Goal: Task Accomplishment & Management: Use online tool/utility

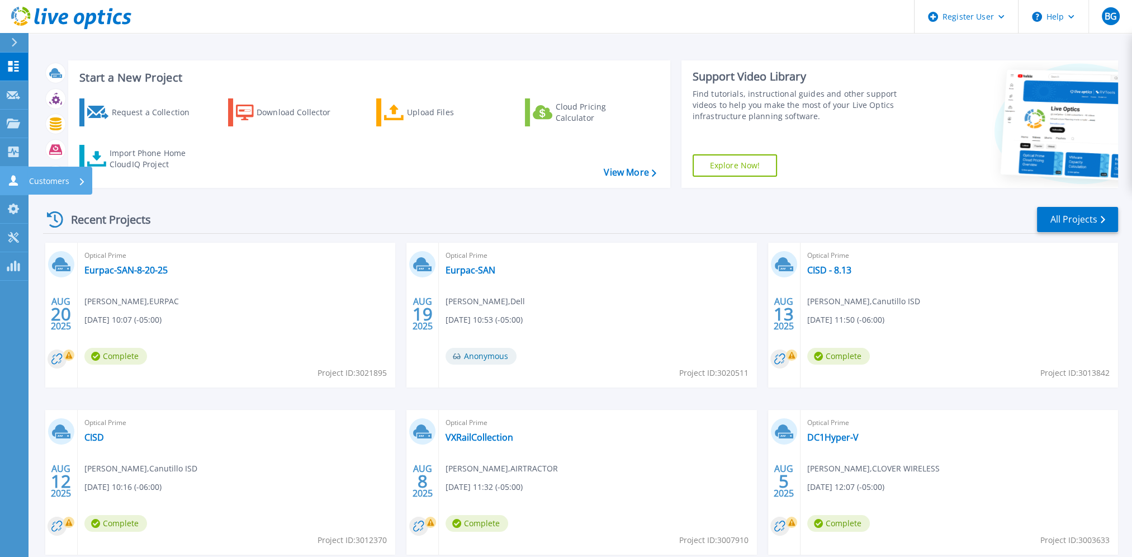
click at [13, 185] on icon at bounding box center [13, 180] width 9 height 11
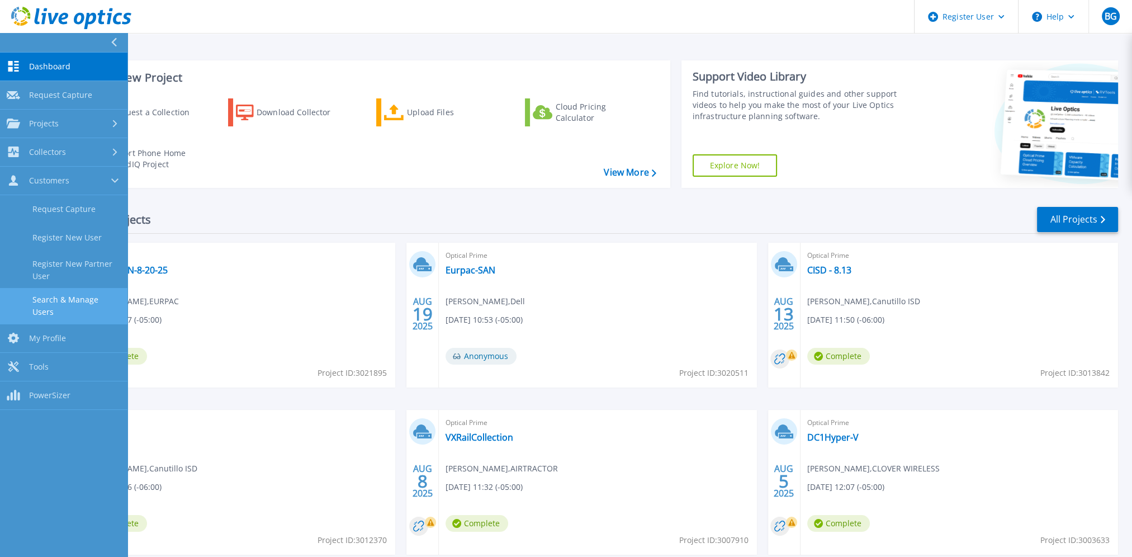
click at [59, 300] on link "Search & Manage Users" at bounding box center [63, 306] width 127 height 36
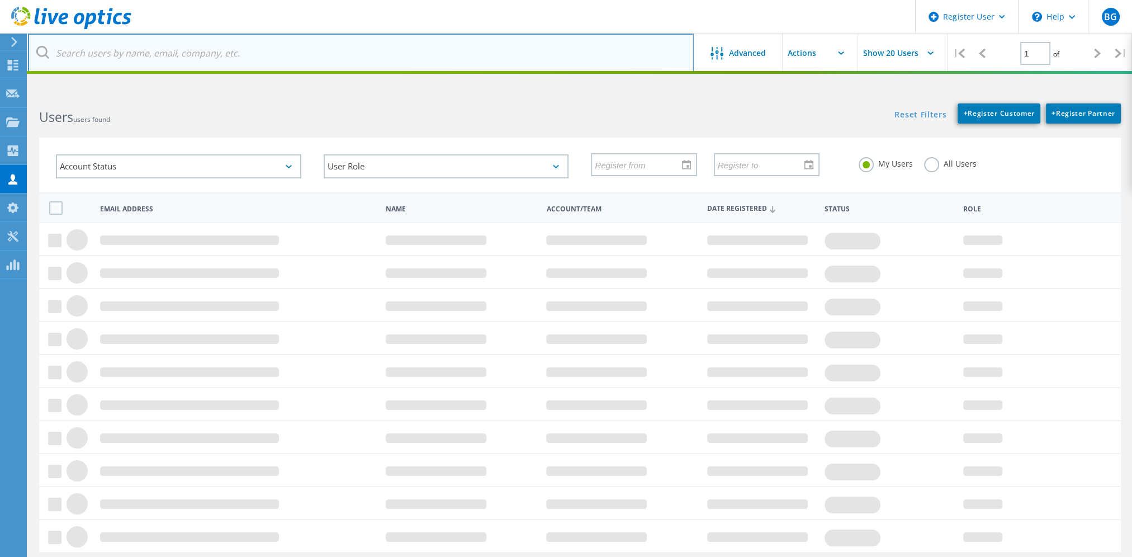
click at [127, 54] on input "text" at bounding box center [361, 53] width 666 height 39
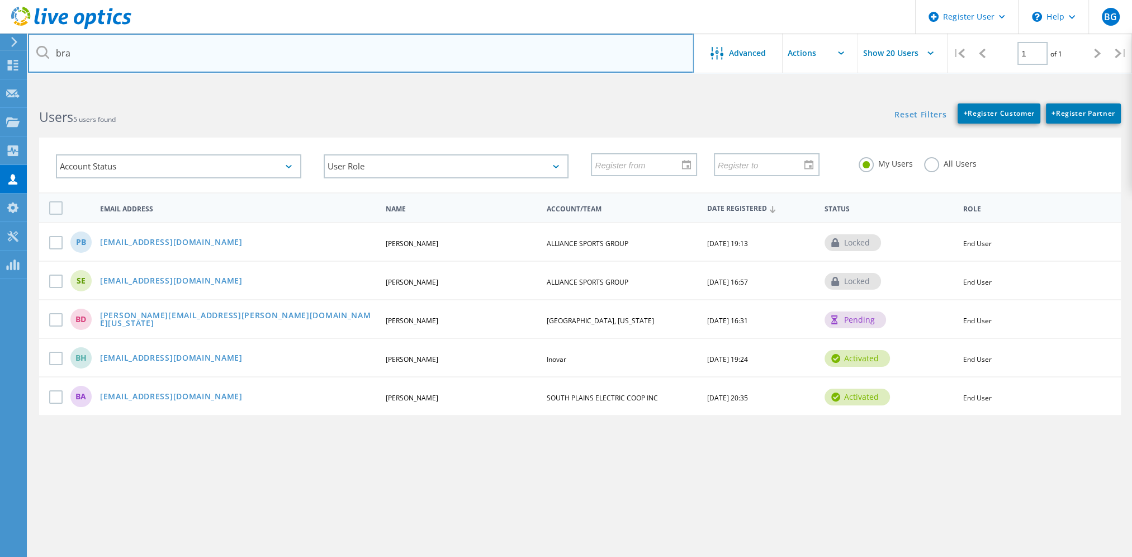
type input "bra"
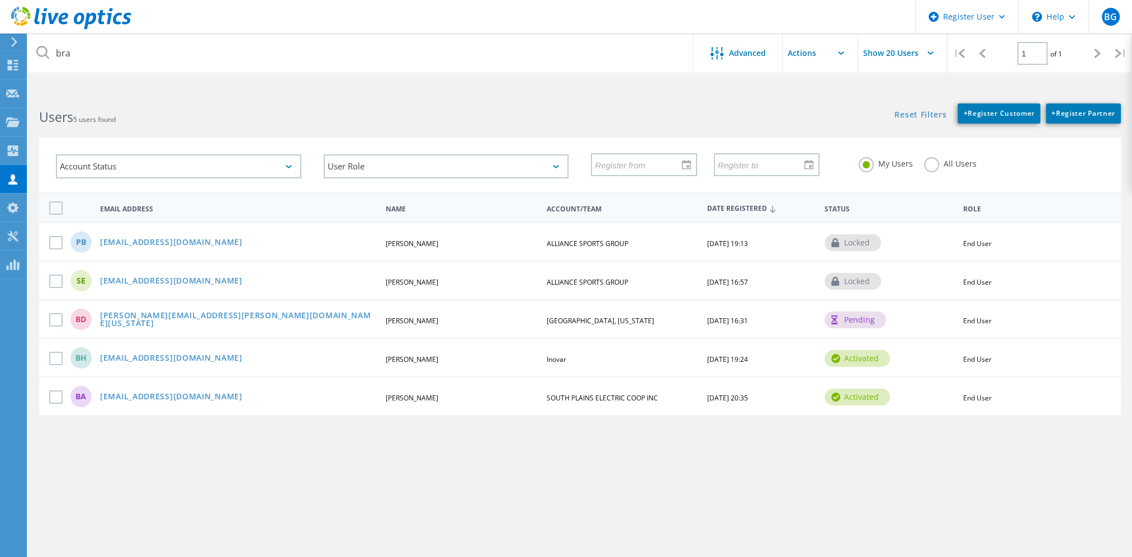
click at [699, 457] on div "bra Advanced Show 20 Users | 1 of 1 | Email Address First Name Last Name Accoun…" at bounding box center [580, 328] width 1104 height 473
click at [159, 393] on link "ballen@spec.coop" at bounding box center [171, 398] width 143 height 10
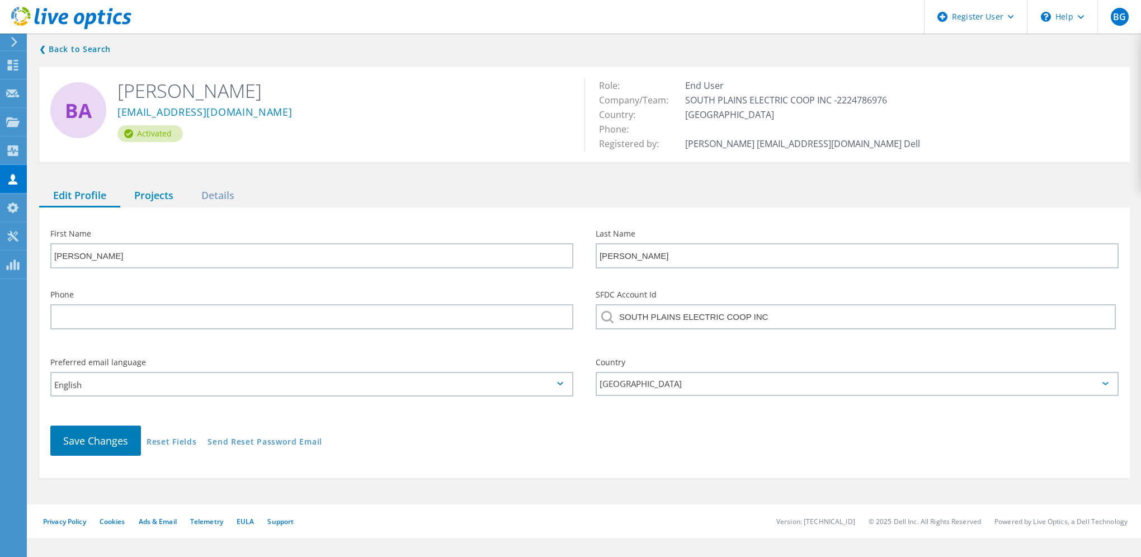
click at [161, 202] on div "Projects" at bounding box center [153, 196] width 67 height 23
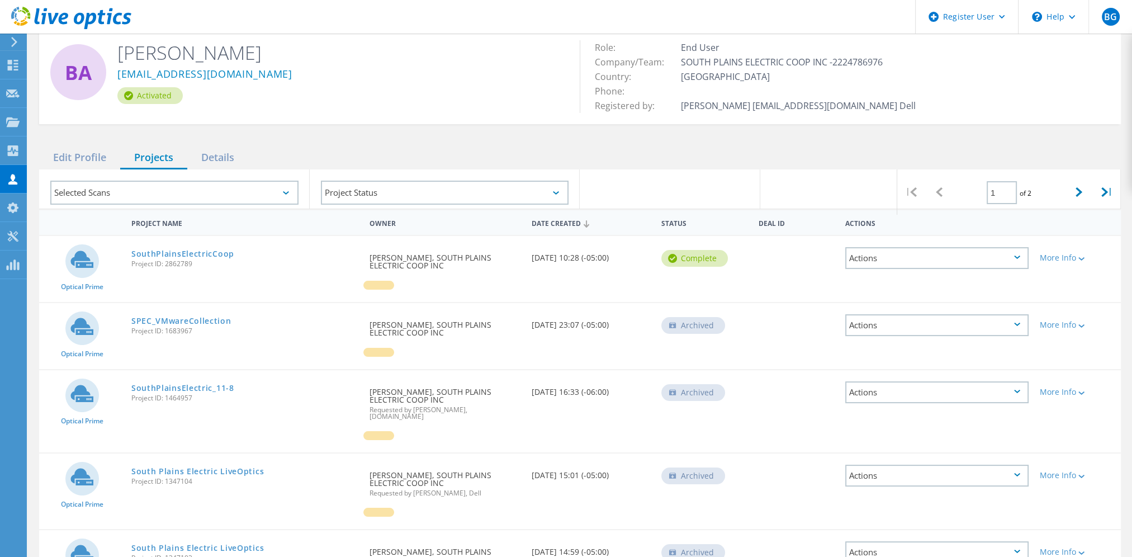
scroll to position [56, 0]
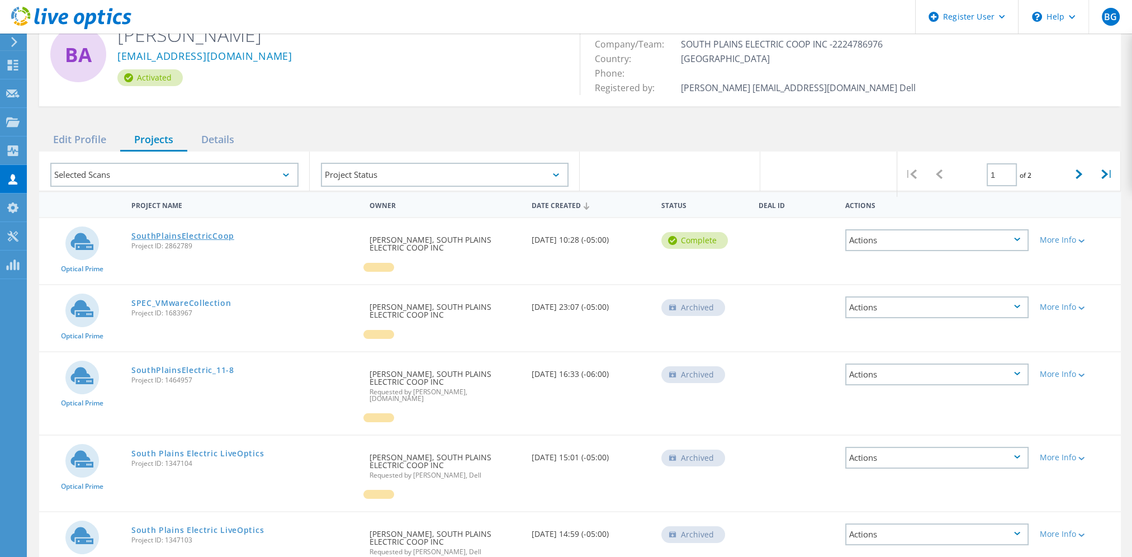
drag, startPoint x: 634, startPoint y: 238, endPoint x: 176, endPoint y: 231, distance: 458.0
click at [176, 231] on div "Optical Prime SouthPlainsElectricCoop Project ID: 2862789 Requested By Bradley …" at bounding box center [580, 251] width 1082 height 66
drag, startPoint x: 176, startPoint y: 231, endPoint x: 299, endPoint y: 253, distance: 124.4
click at [299, 253] on div "SouthPlainsElectricCoop Project ID: 2862789" at bounding box center [245, 239] width 238 height 42
click at [327, 264] on div "Optical Prime SouthPlainsElectricCoop Project ID: 2862789 Requested By Bradley …" at bounding box center [580, 251] width 1082 height 66
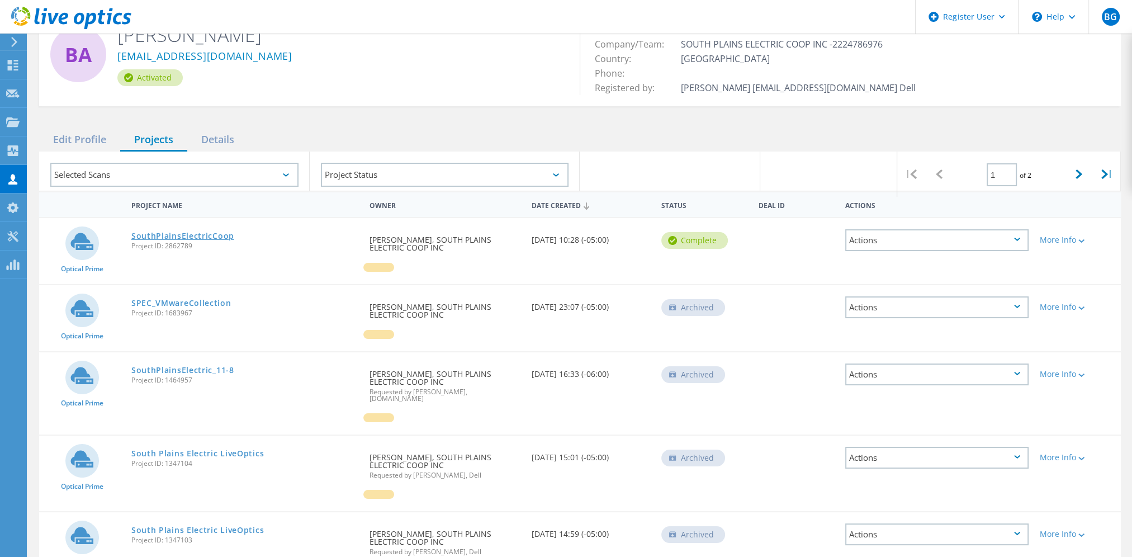
click at [217, 235] on link "SouthPlainsElectricCoop" at bounding box center [182, 236] width 103 height 8
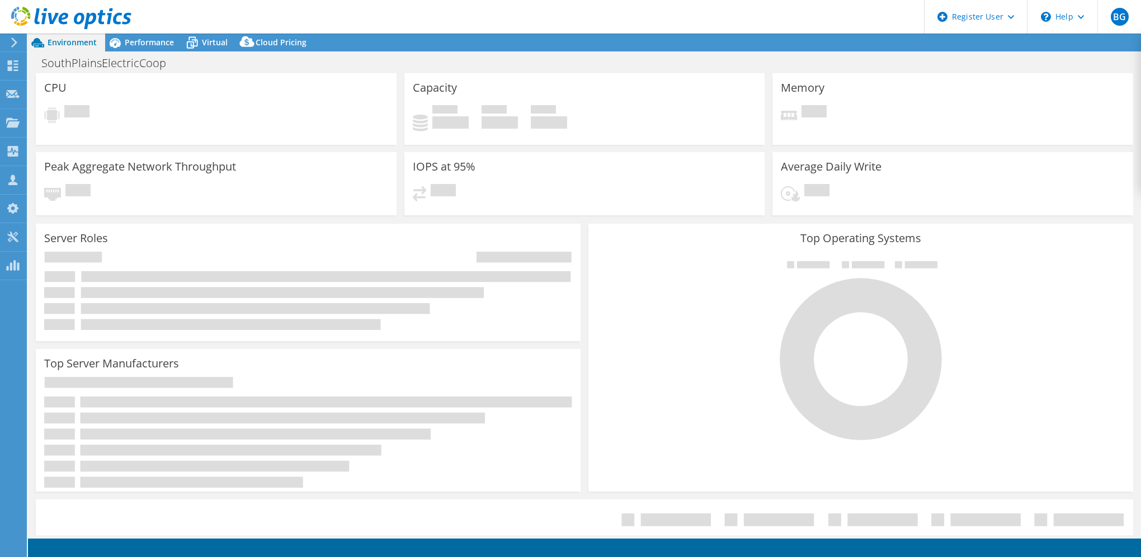
select select "USD"
